Goal: Task Accomplishment & Management: Manage account settings

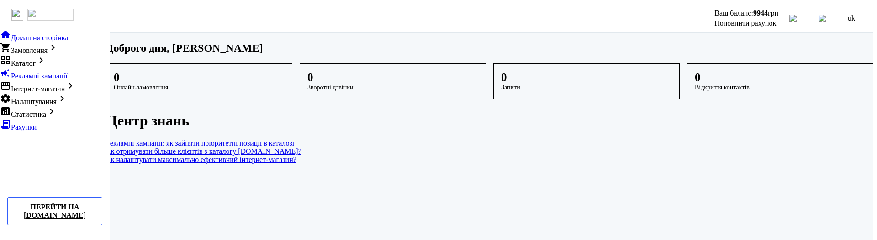
click at [47, 106] on span "Налаштування" at bounding box center [34, 102] width 46 height 8
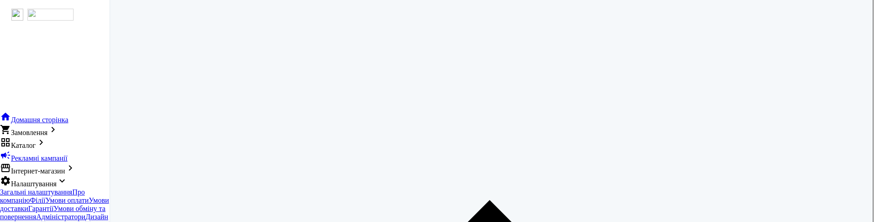
scroll to position [394, 0]
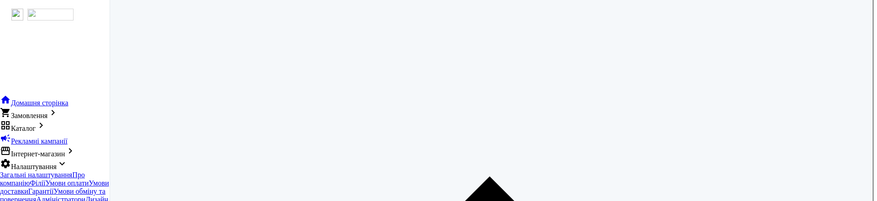
scroll to position [435, 0]
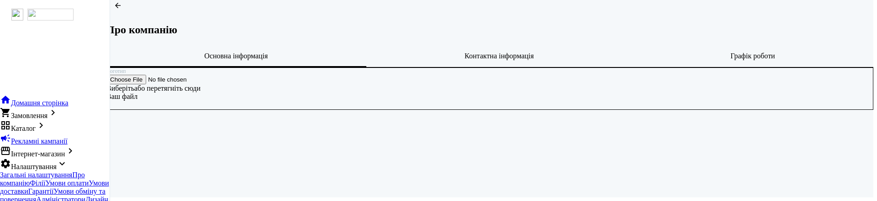
scroll to position [35, 0]
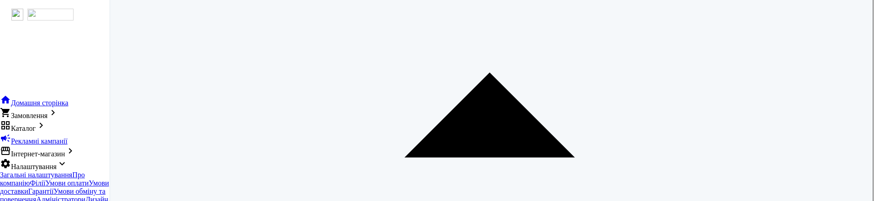
scroll to position [14, 0]
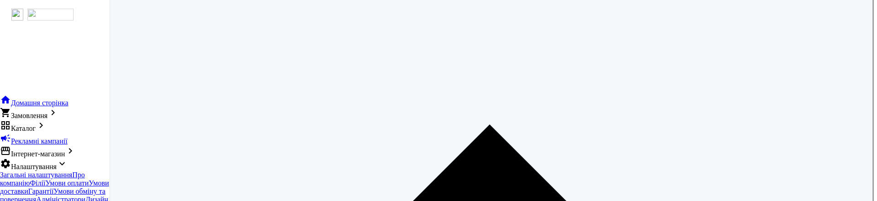
scroll to position [14, 0]
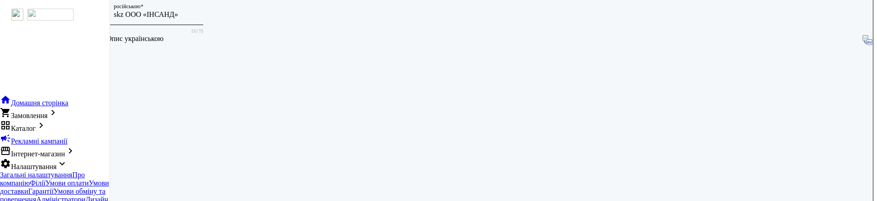
scroll to position [383, 0]
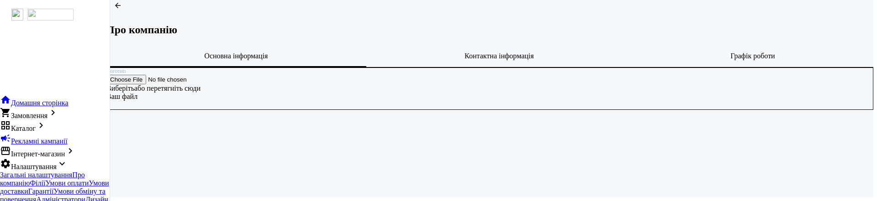
scroll to position [35, 0]
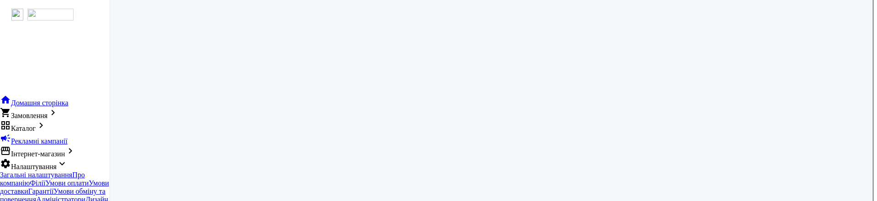
scroll to position [435, 0]
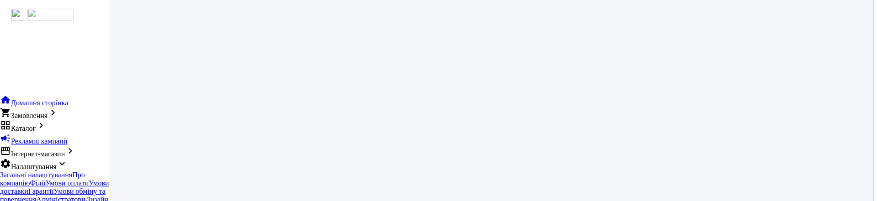
scroll to position [331, 0]
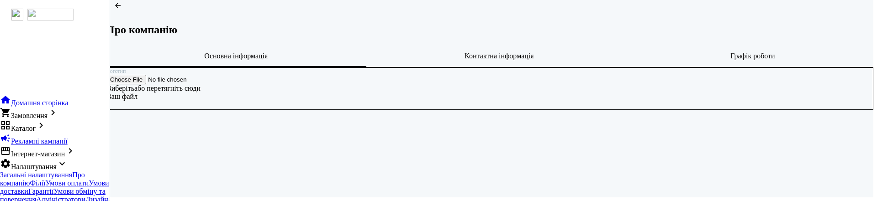
scroll to position [35, 0]
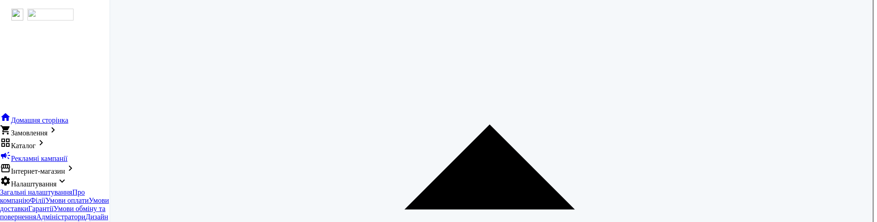
scroll to position [414, 0]
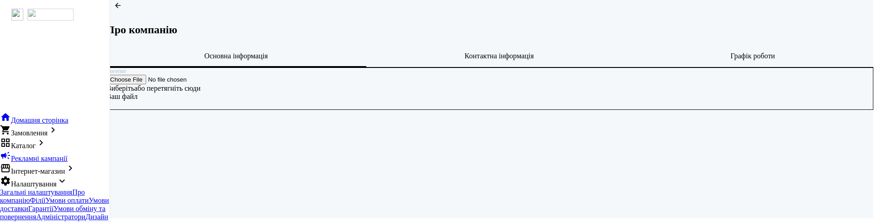
scroll to position [29, 0]
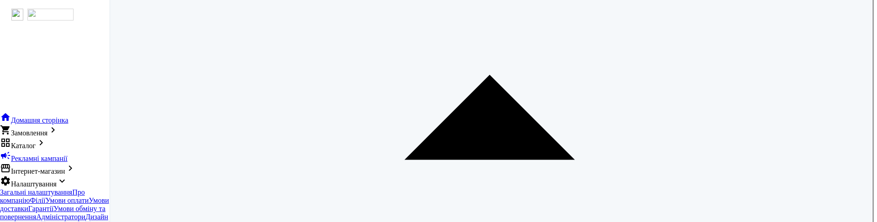
scroll to position [310, 0]
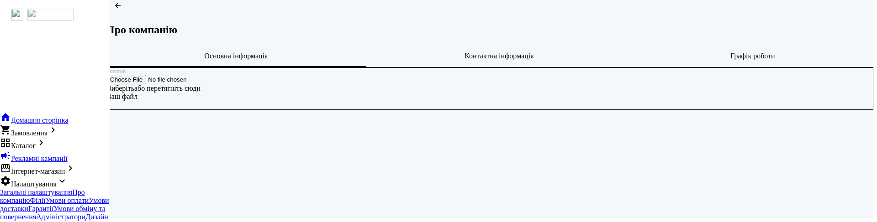
scroll to position [29, 0]
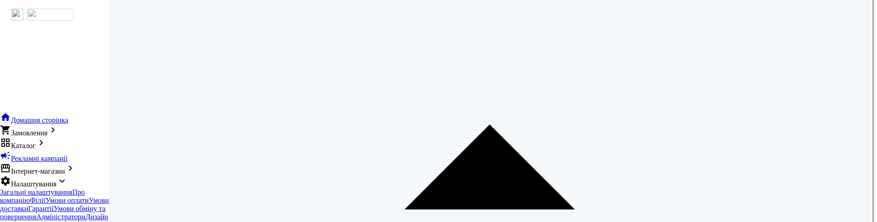
scroll to position [14, 0]
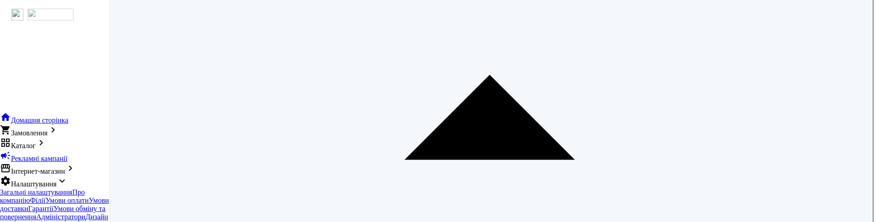
scroll to position [14, 0]
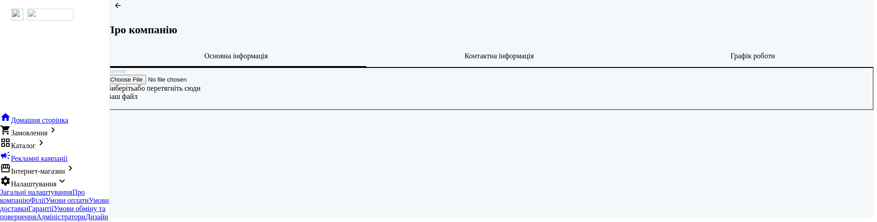
scroll to position [29, 0]
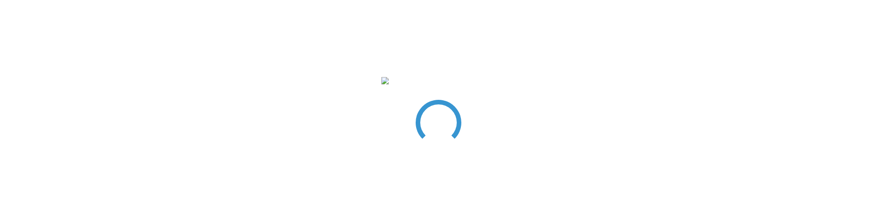
scroll to position [364, 0]
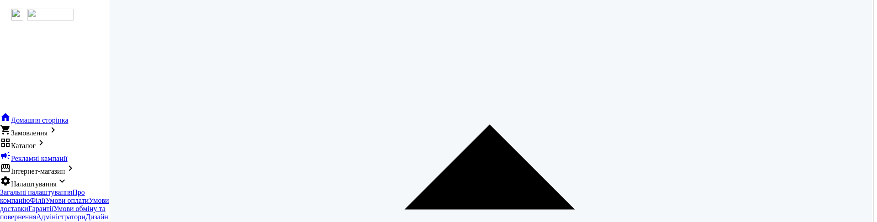
scroll to position [14, 0]
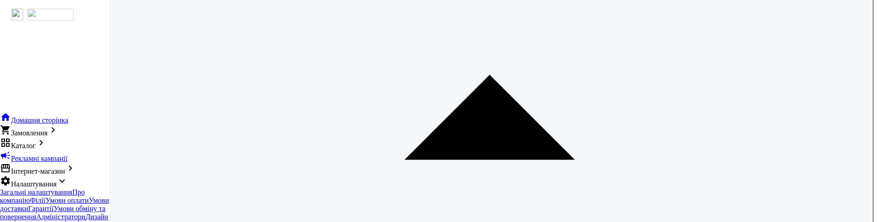
scroll to position [14, 0]
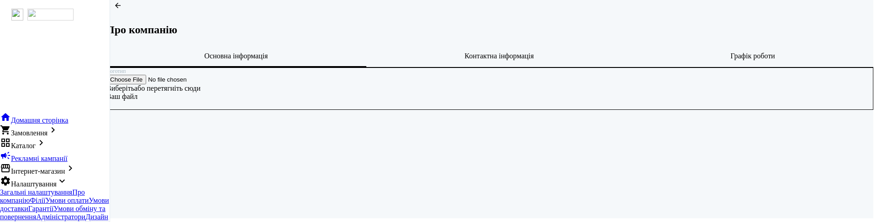
scroll to position [29, 0]
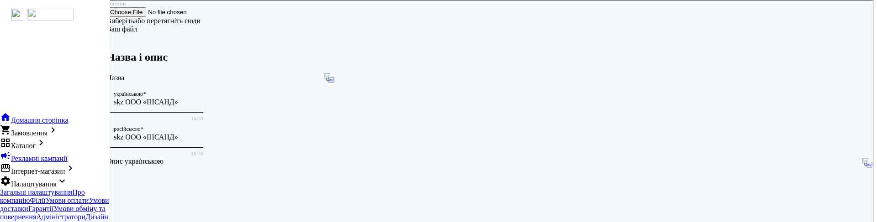
scroll to position [260, 0]
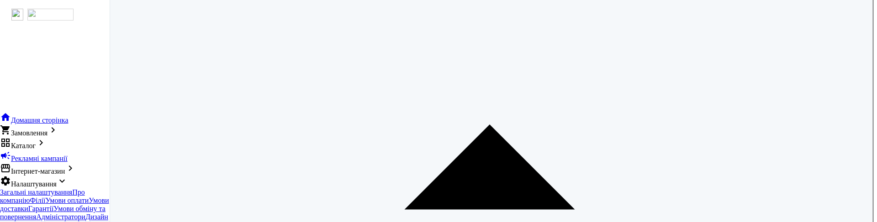
scroll to position [14, 0]
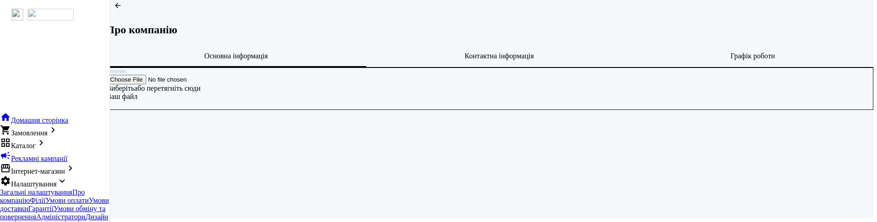
scroll to position [29, 0]
